Goal: Task Accomplishment & Management: Complete application form

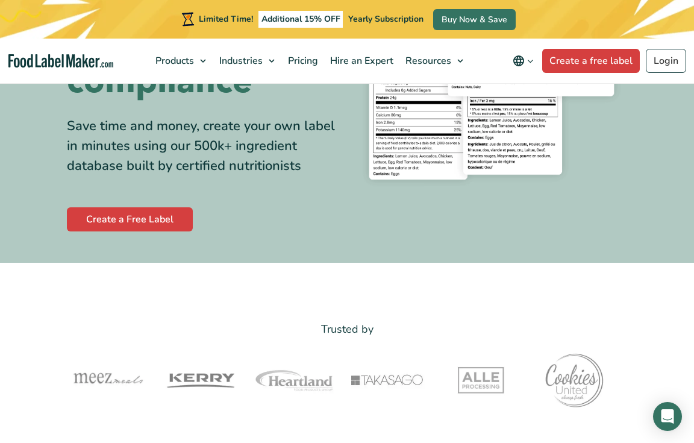
scroll to position [204, 0]
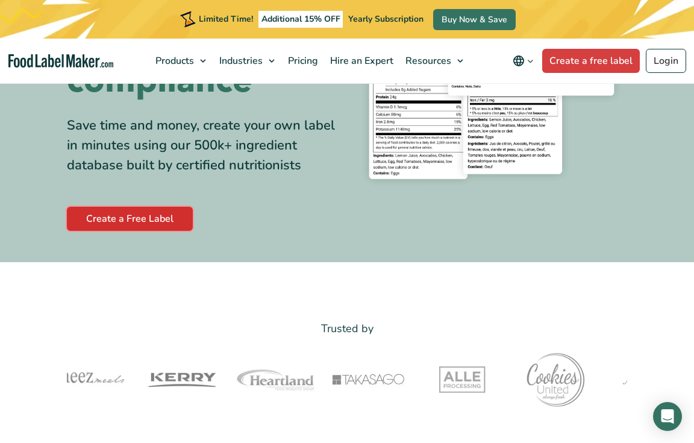
click at [167, 223] on link "Create a Free Label" at bounding box center [130, 219] width 126 height 24
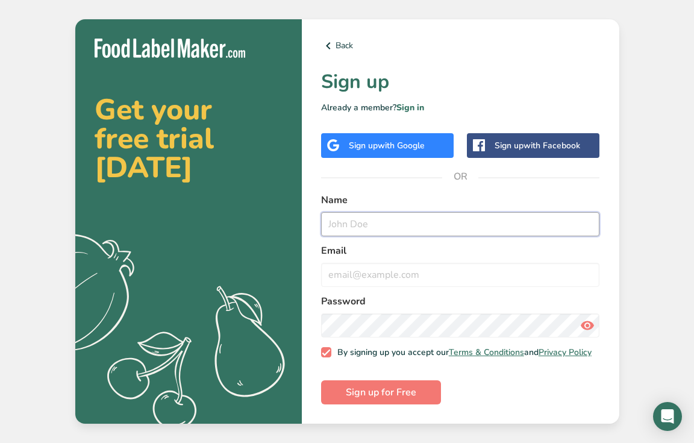
click at [367, 220] on input "text" at bounding box center [460, 224] width 279 height 24
type input "Ellie"
click at [358, 283] on form "Name Ellie Email Password By signing up you accept our Terms & Conditions and P…" at bounding box center [460, 299] width 279 height 212
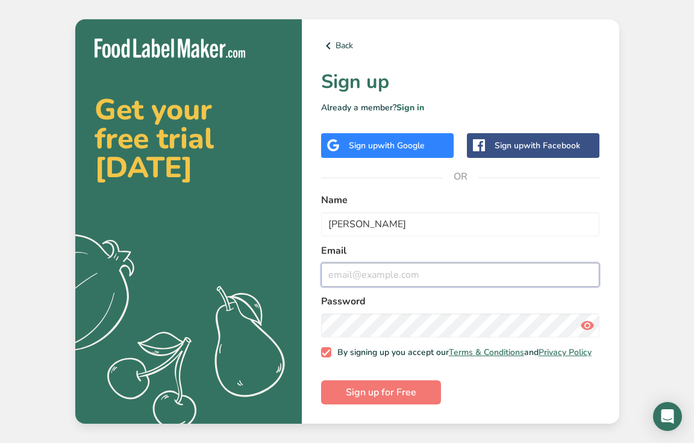
click at [348, 271] on input "email" at bounding box center [460, 275] width 279 height 24
type input "ellie@ulyssesdesignco.com"
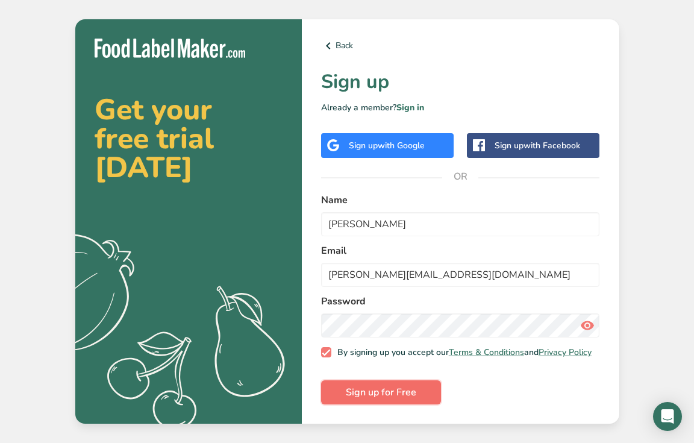
click at [384, 392] on span "Sign up for Free" at bounding box center [381, 392] width 70 height 14
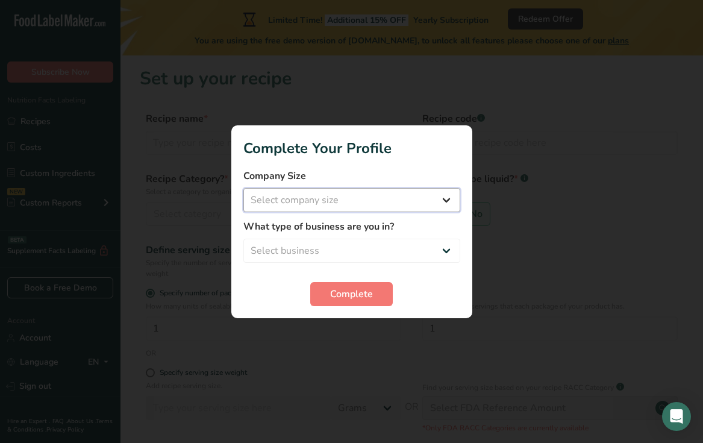
click at [408, 194] on select "Select company size Fewer than 10 Employees 10 to 50 Employees 51 to 500 Employ…" at bounding box center [351, 200] width 217 height 24
click at [390, 203] on select "Select company size Fewer than 10 Employees 10 to 50 Employees 51 to 500 Employ…" at bounding box center [351, 200] width 217 height 24
select select "2"
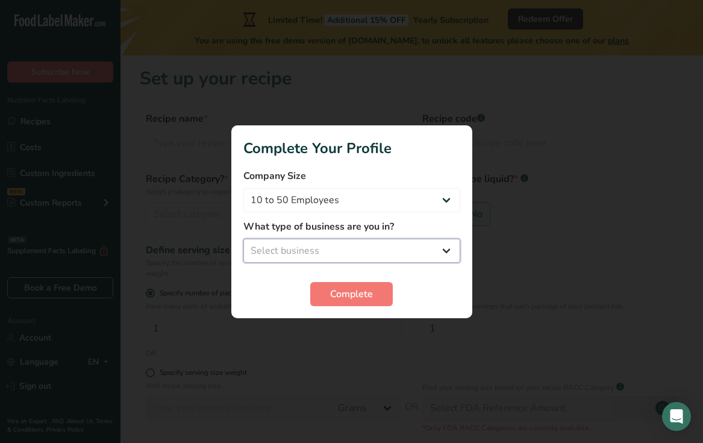
click at [343, 249] on select "Select business Packaged Food Manufacturer Restaurant & Cafe Bakery Meal Plans …" at bounding box center [351, 250] width 217 height 24
select select "1"
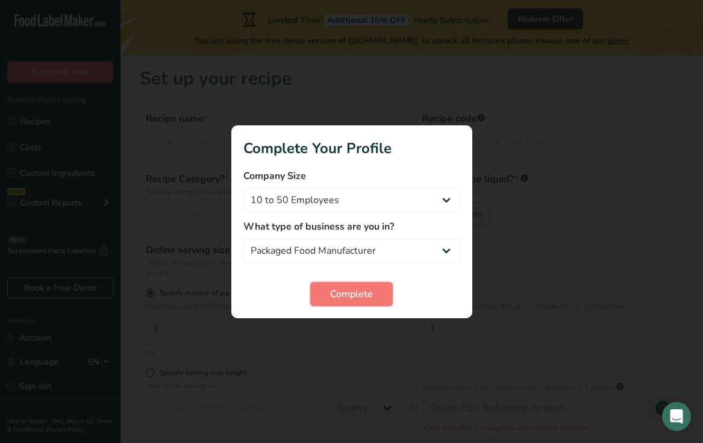
click at [338, 293] on span "Complete" at bounding box center [351, 294] width 43 height 14
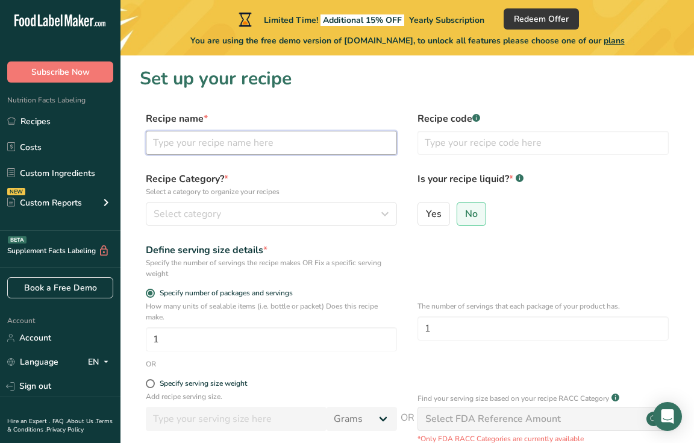
click at [196, 137] on input "text" at bounding box center [271, 143] width 251 height 24
